Goal: Task Accomplishment & Management: Manage account settings

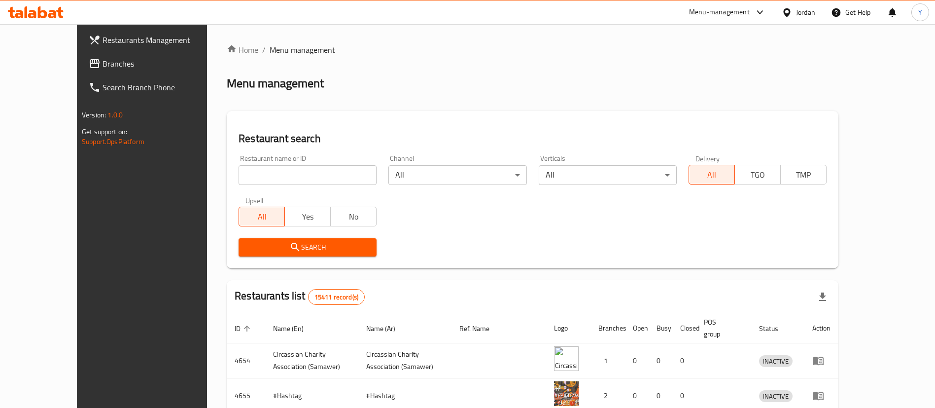
click at [103, 62] on span "Branches" at bounding box center [164, 64] width 123 height 12
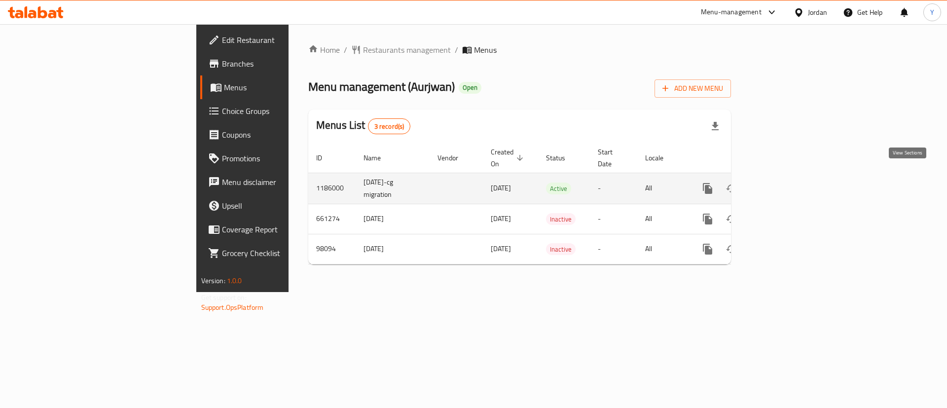
click at [785, 182] on icon "enhanced table" at bounding box center [779, 188] width 12 height 12
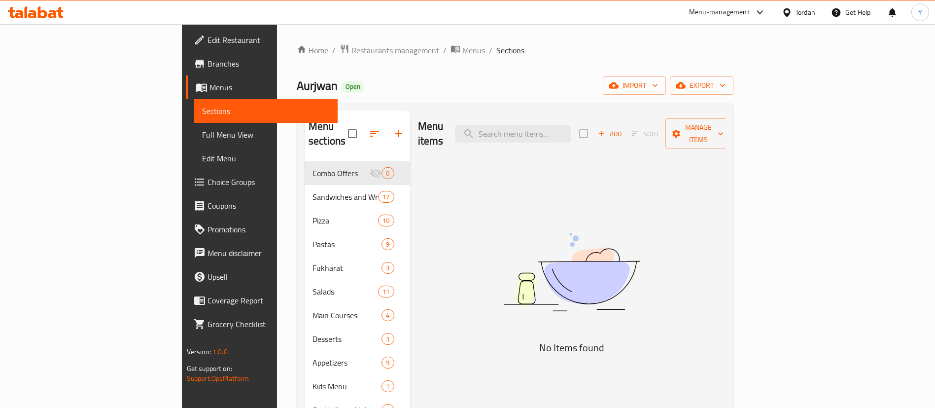
click at [208, 180] on span "Choice Groups" at bounding box center [269, 182] width 123 height 12
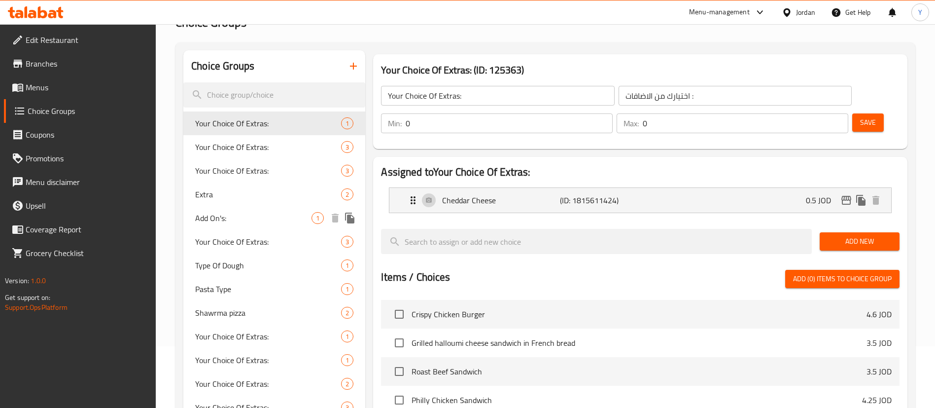
scroll to position [148, 0]
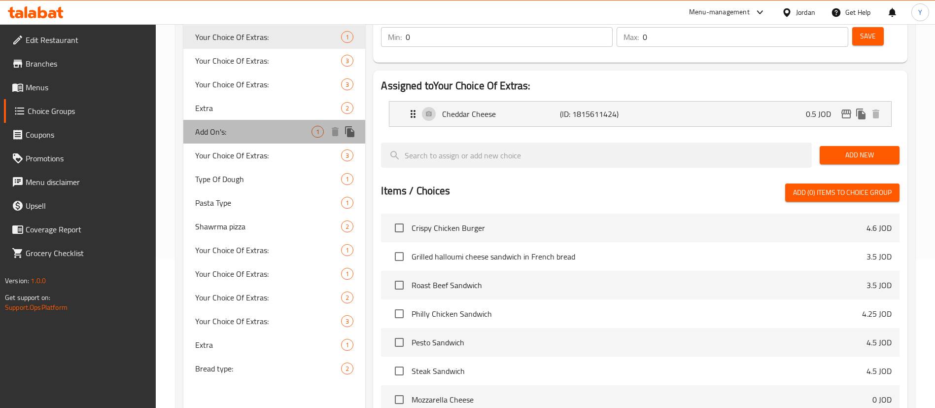
click at [255, 135] on span "Add On's:" at bounding box center [253, 132] width 116 height 12
type input "Add On's:"
type input "الإضافات:"
type input "1"
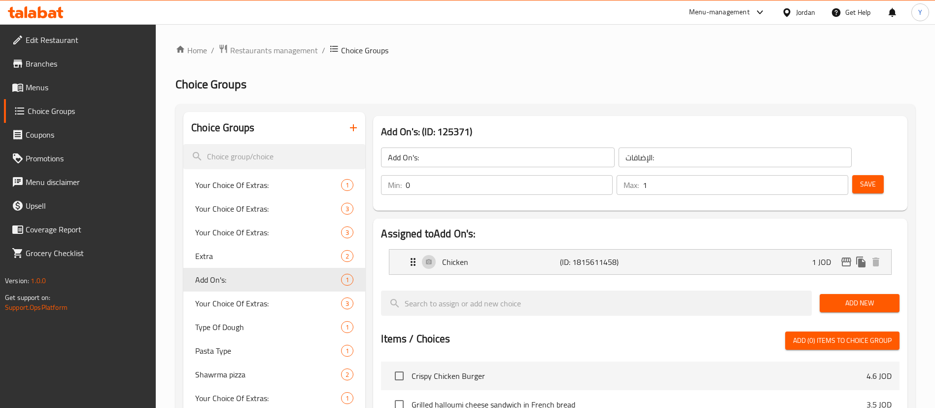
scroll to position [74, 0]
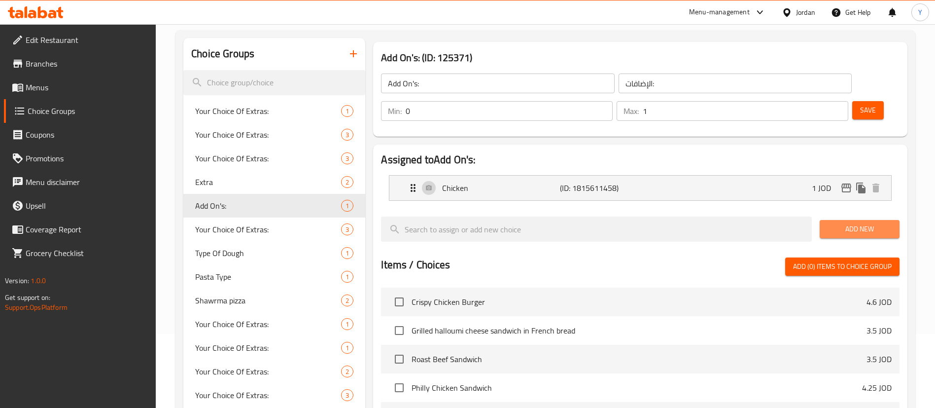
click at [857, 223] on span "Add New" at bounding box center [860, 229] width 64 height 12
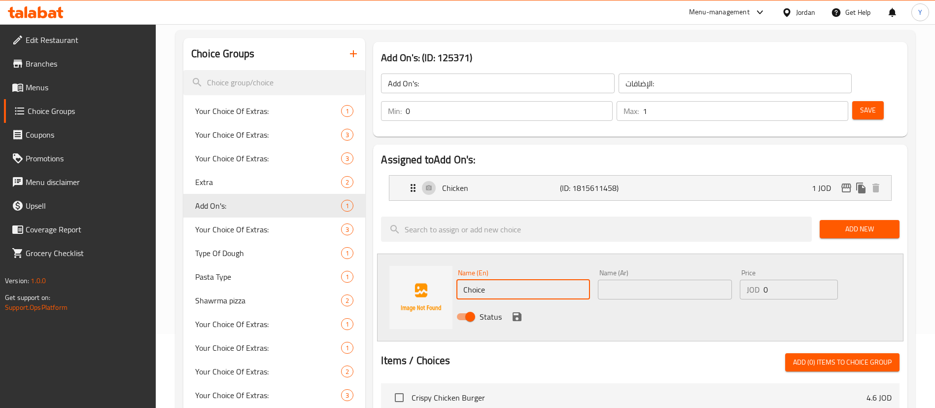
drag, startPoint x: 521, startPoint y: 258, endPoint x: 362, endPoint y: 260, distance: 159.3
click at [362, 260] on div "Choice Groups Your Choice Of Extras: 1 Your Choice Of Extras: 3 Your Choice Of …" at bounding box center [547, 371] width 728 height 667
type input "plain"
drag, startPoint x: 674, startPoint y: 261, endPoint x: 662, endPoint y: 268, distance: 13.7
click at [674, 280] on input "text" at bounding box center [665, 290] width 134 height 20
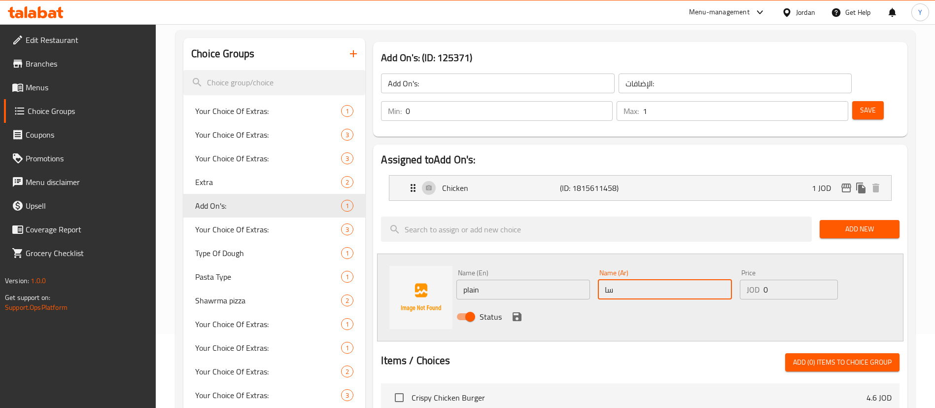
type input "س"
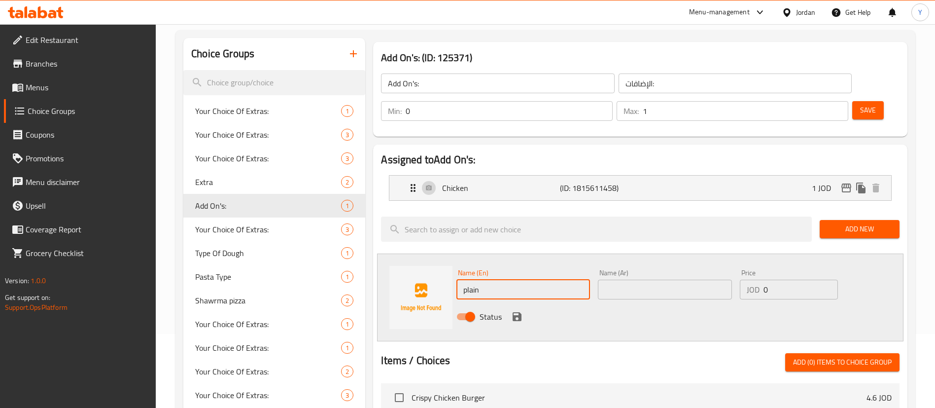
drag, startPoint x: 491, startPoint y: 268, endPoint x: 396, endPoint y: 265, distance: 94.7
click at [394, 270] on div "Name (En) plain Name (En) Name (Ar) Name (Ar) Price JOD 0 Price Status" at bounding box center [640, 297] width 527 height 88
type input "Without Chicken"
click at [680, 280] on input "text" at bounding box center [665, 290] width 134 height 20
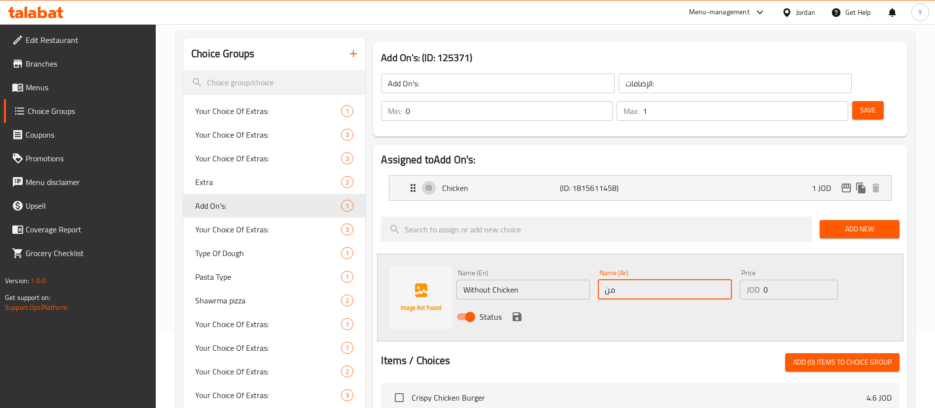
type input "م"
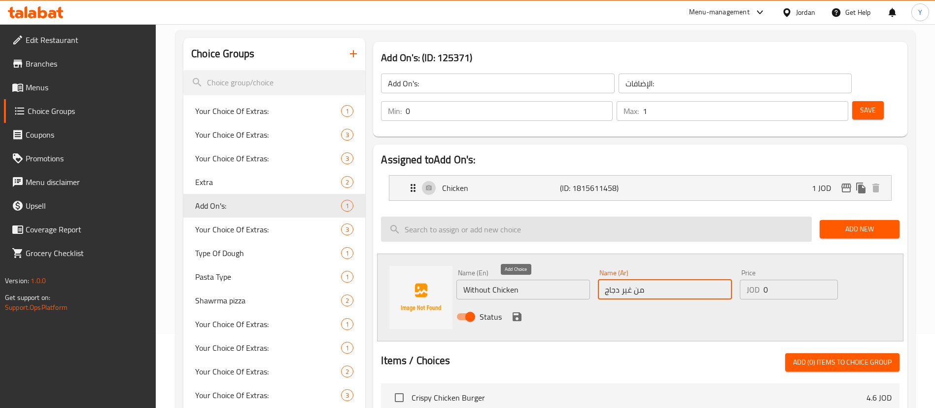
type input "من غير دجاج"
click at [514, 312] on icon "save" at bounding box center [517, 316] width 9 height 9
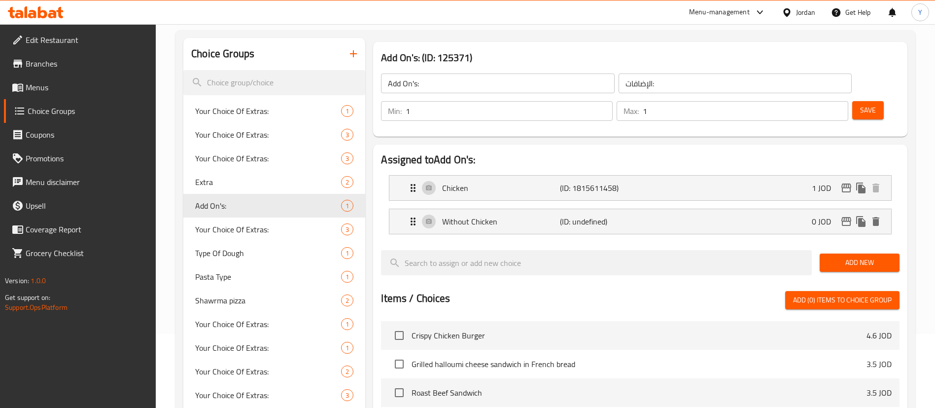
type input "1"
click at [613, 101] on input "1" at bounding box center [509, 111] width 207 height 20
click at [733, 141] on div "Assigned to Add On's: Chicken (ID: 1815611458) 1 JOD Name (En) Chicken Name (En…" at bounding box center [640, 357] width 542 height 433
click at [860, 104] on span "Save" at bounding box center [868, 110] width 16 height 12
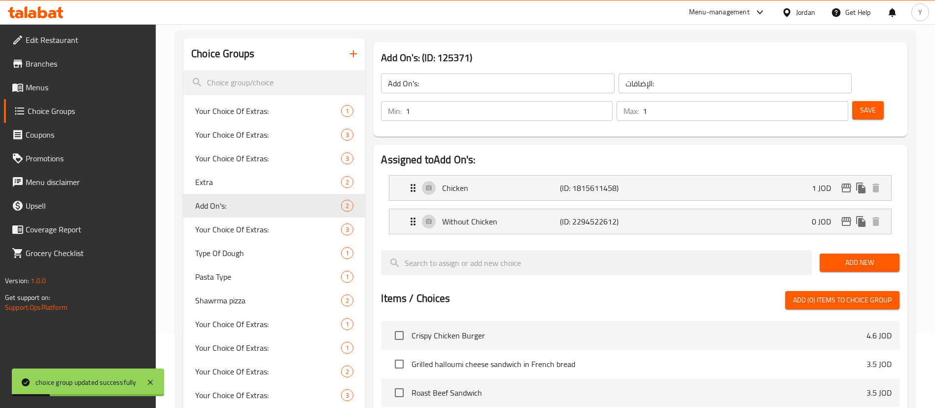
click at [853, 101] on button "Save" at bounding box center [869, 110] width 32 height 18
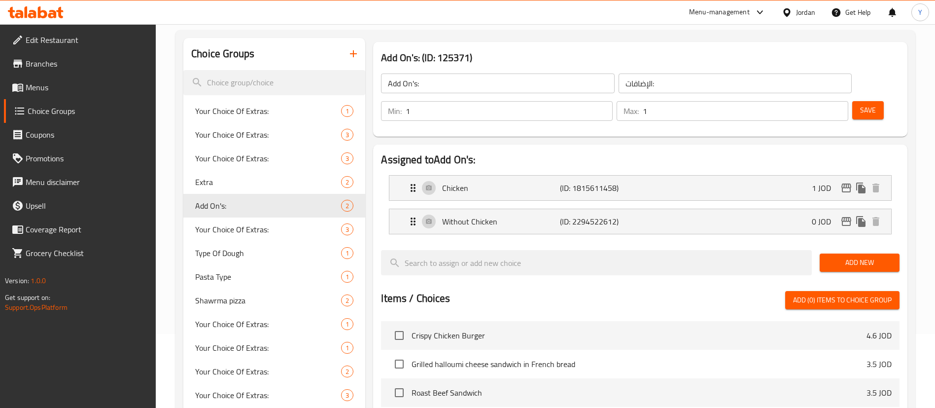
click at [40, 15] on icon at bounding box center [42, 12] width 9 height 12
